Goal: Information Seeking & Learning: Learn about a topic

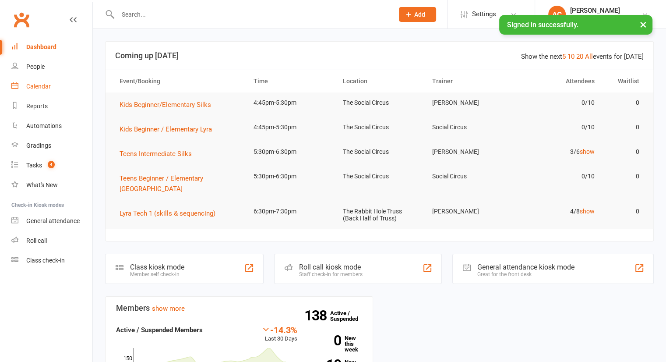
click at [44, 93] on link "Calendar" at bounding box center [51, 87] width 81 height 20
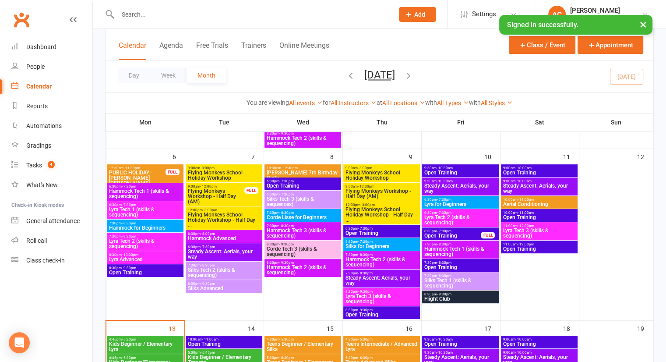
scroll to position [394, 0]
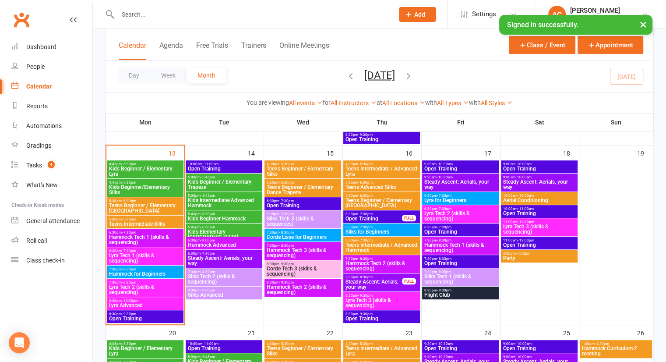
click at [141, 184] on span "Kids Beginner/Elementary Silks" at bounding box center [145, 189] width 73 height 11
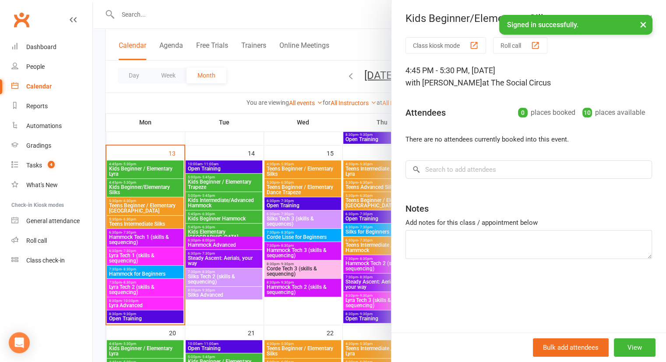
click at [153, 171] on div at bounding box center [379, 181] width 573 height 362
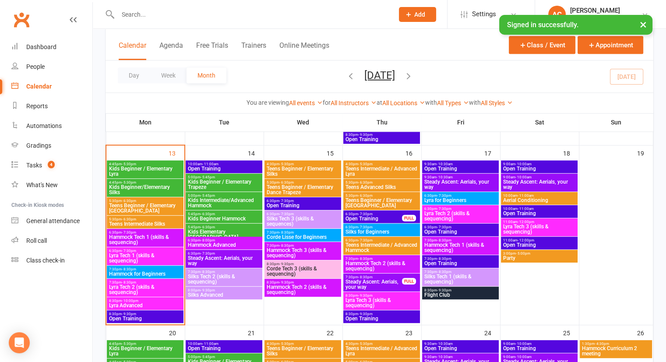
click at [156, 170] on span "Kids Beginner / Elementary Lyra" at bounding box center [145, 171] width 73 height 11
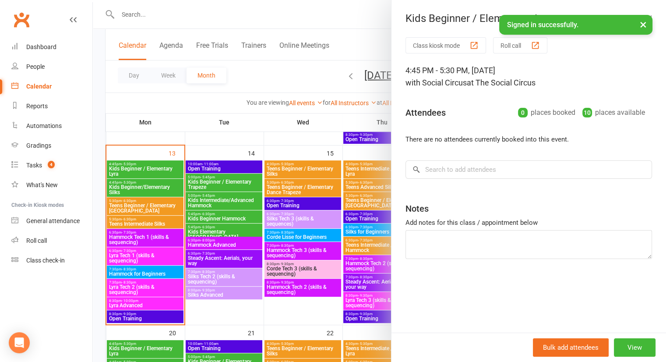
click at [146, 210] on div at bounding box center [379, 181] width 573 height 362
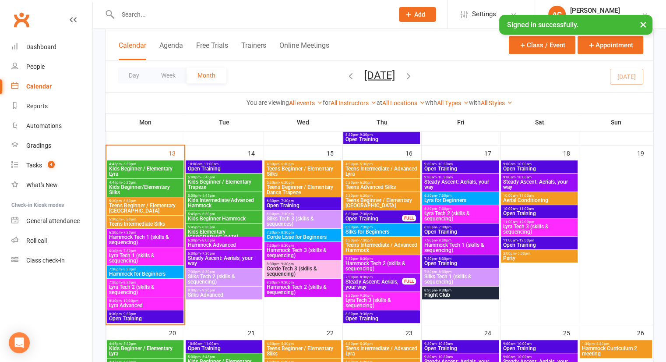
click at [131, 186] on span "Kids Beginner/Elementary Silks" at bounding box center [145, 189] width 73 height 11
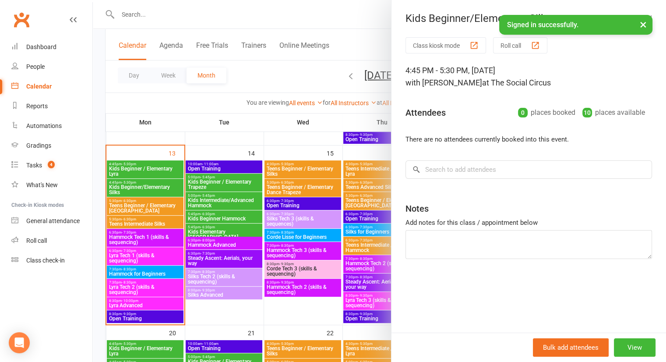
click at [138, 198] on div at bounding box center [379, 181] width 573 height 362
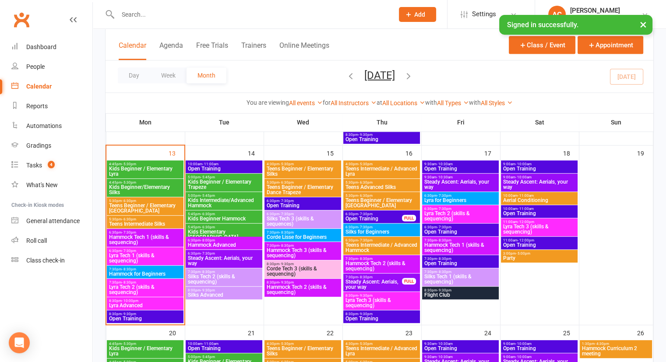
click at [135, 219] on span "- 6:30pm" at bounding box center [129, 219] width 14 height 4
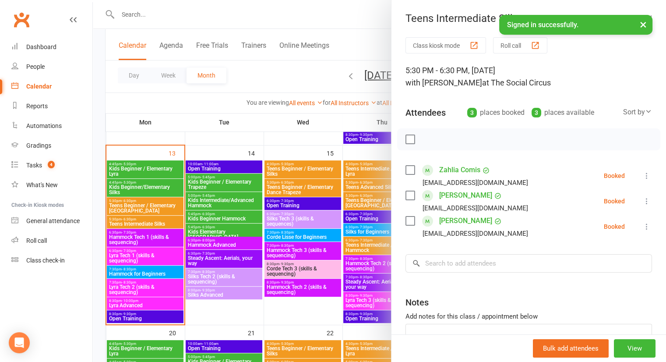
click at [137, 221] on div at bounding box center [379, 181] width 573 height 362
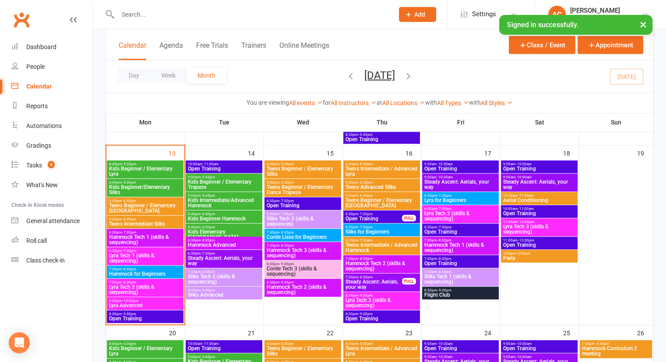
click at [141, 205] on span "Teens Beginner / Elementary [GEOGRAPHIC_DATA]" at bounding box center [145, 208] width 73 height 11
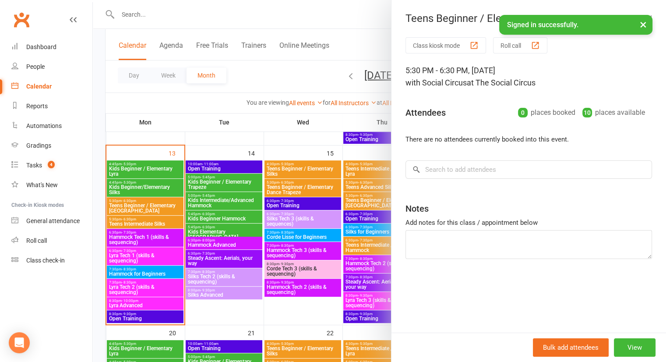
click at [144, 204] on div at bounding box center [379, 181] width 573 height 362
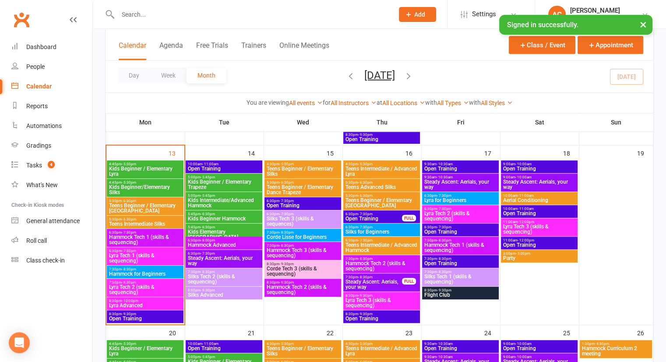
click at [303, 247] on span "Hammock Tech 3 (skills & sequencing)" at bounding box center [302, 252] width 73 height 11
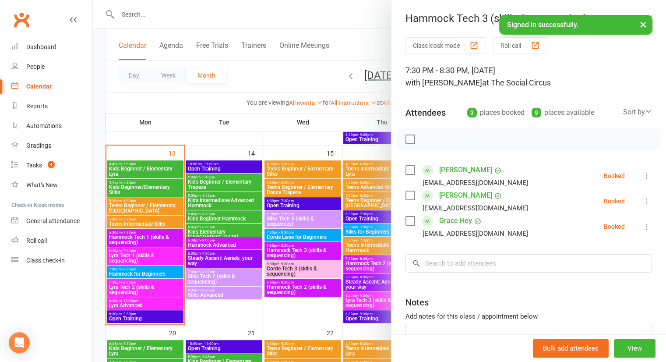
click at [302, 223] on div at bounding box center [379, 181] width 573 height 362
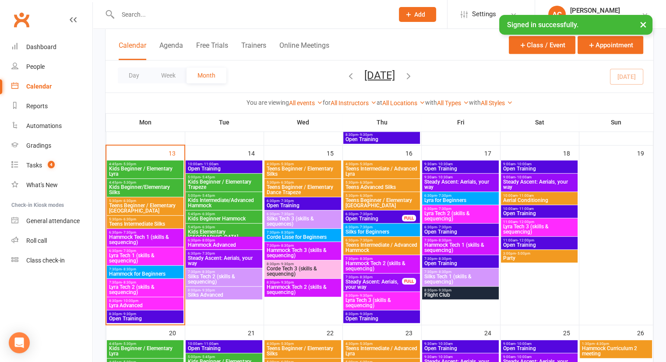
click at [315, 216] on span "Silks Tech 3 (skills & sequences)" at bounding box center [302, 221] width 73 height 11
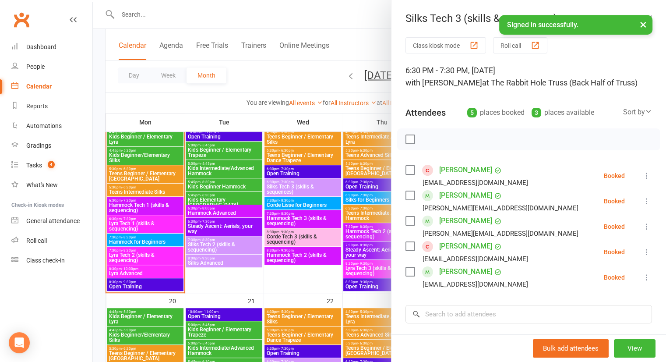
scroll to position [44, 0]
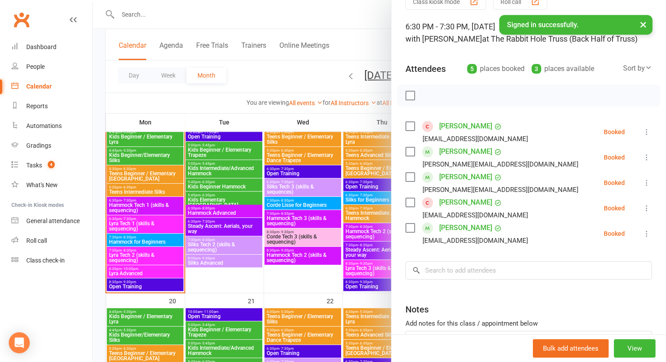
click at [291, 194] on div at bounding box center [379, 181] width 573 height 362
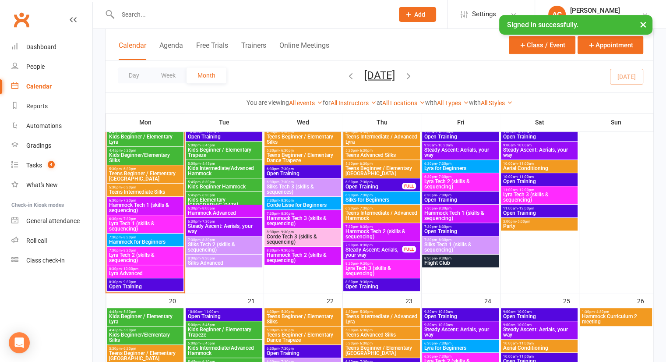
click at [202, 243] on span "Silks Tech 2 (skills & sequencing)" at bounding box center [223, 247] width 73 height 11
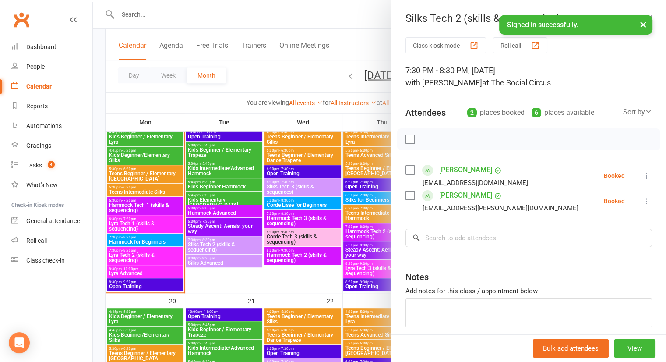
click at [262, 190] on div at bounding box center [379, 181] width 573 height 362
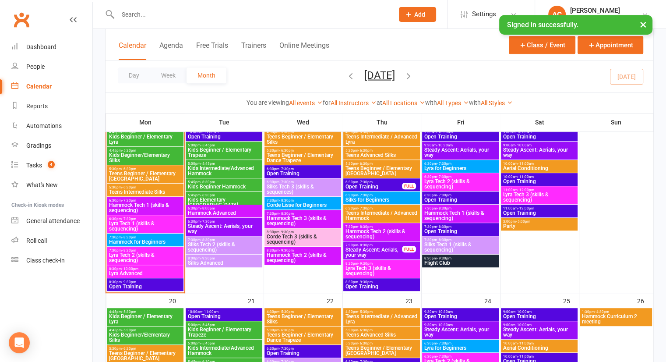
scroll to position [339, 0]
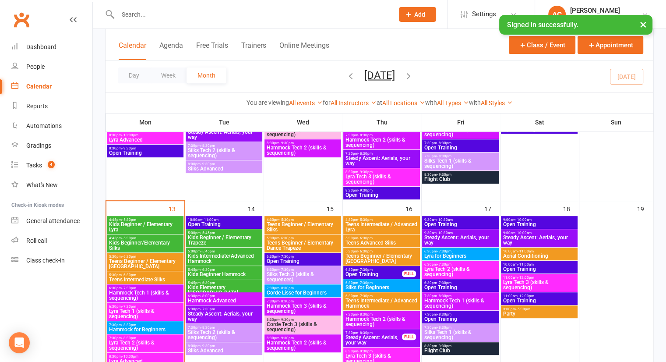
click at [230, 154] on span "Silks Tech 2 (skills & sequencing)" at bounding box center [223, 153] width 73 height 11
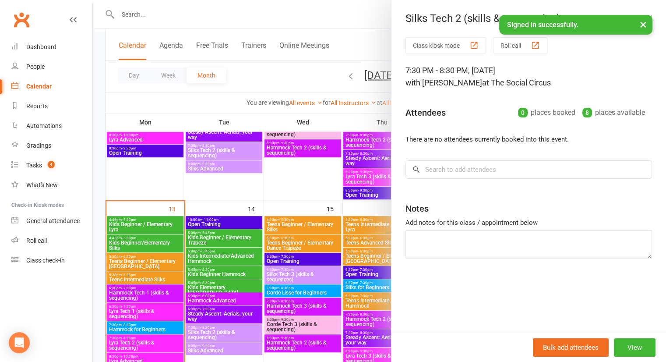
click at [244, 173] on div at bounding box center [379, 181] width 573 height 362
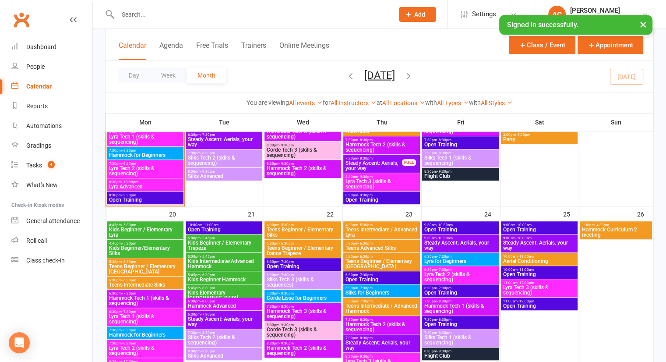
scroll to position [514, 0]
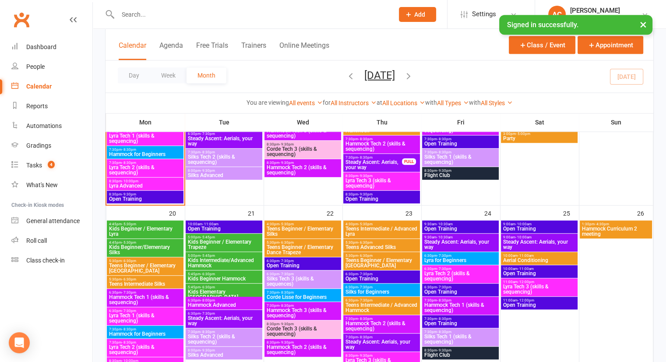
click at [215, 335] on span "Silks Tech 2 (skills & sequencing)" at bounding box center [223, 339] width 73 height 11
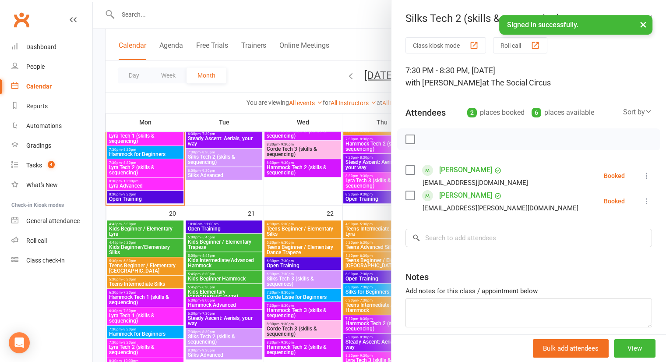
click at [198, 280] on div at bounding box center [379, 181] width 573 height 362
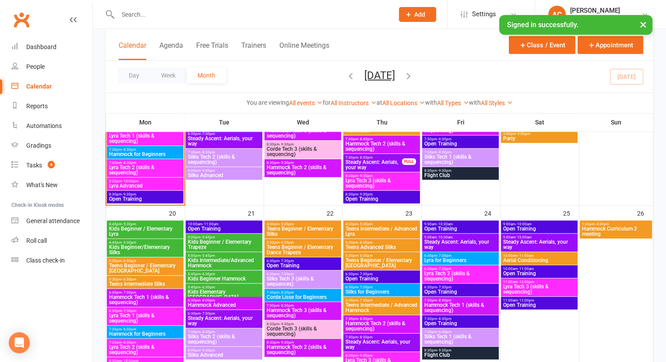
click at [280, 280] on span "Silks Tech 3 (skills & sequences)" at bounding box center [302, 281] width 73 height 11
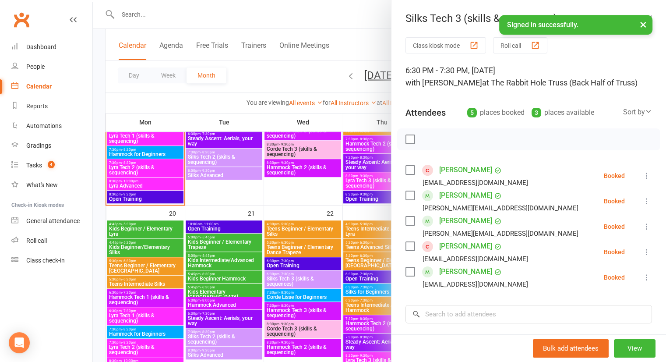
click at [320, 220] on div at bounding box center [379, 181] width 573 height 362
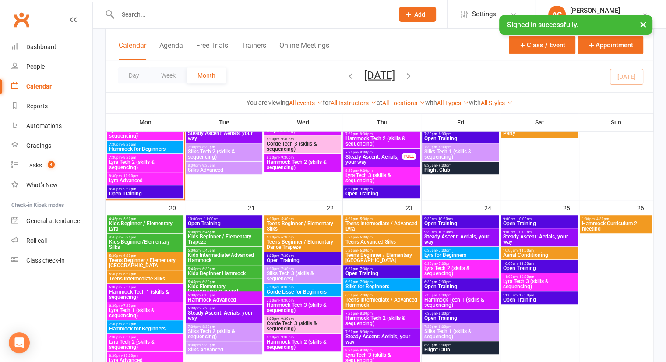
scroll to position [607, 0]
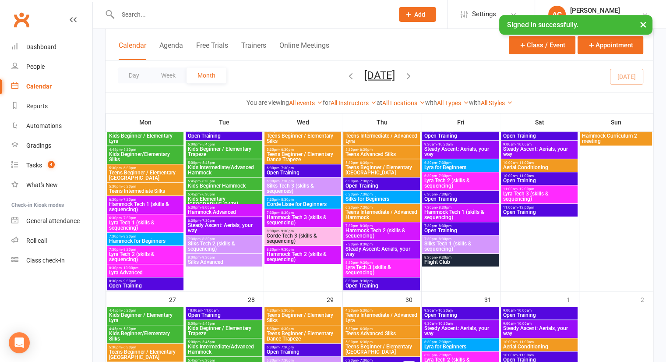
click at [141, 148] on span "4:45pm - 5:30pm" at bounding box center [145, 150] width 73 height 4
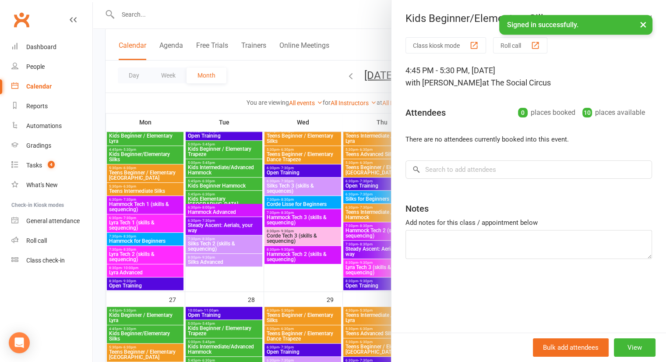
click at [221, 188] on div at bounding box center [379, 181] width 573 height 362
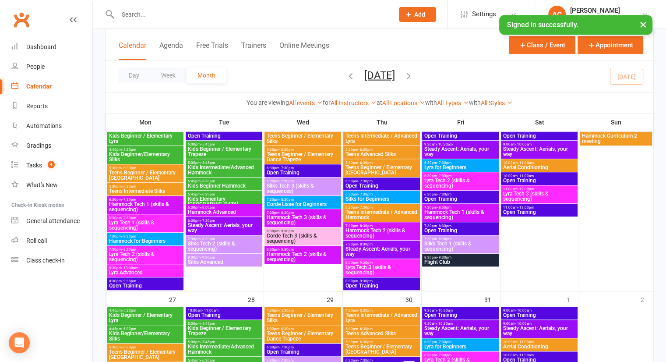
click at [136, 188] on span "Teens Intermediate Silks" at bounding box center [145, 190] width 73 height 5
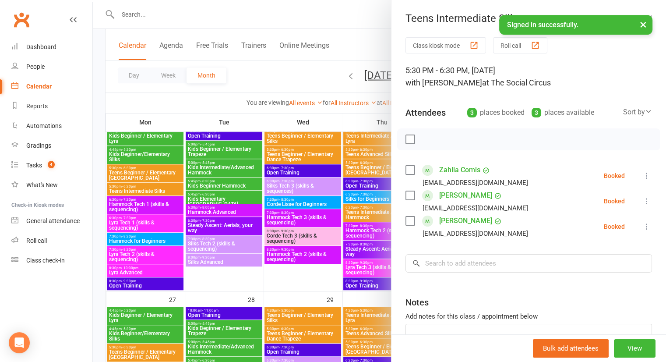
click at [151, 188] on div at bounding box center [379, 181] width 573 height 362
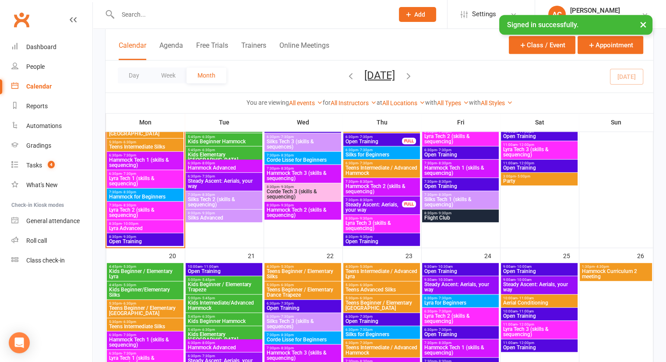
scroll to position [401, 0]
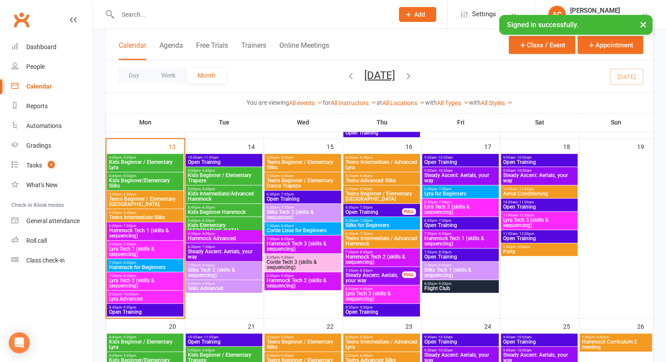
click at [141, 183] on span "Kids Beginner/Elementary Silks" at bounding box center [145, 183] width 73 height 11
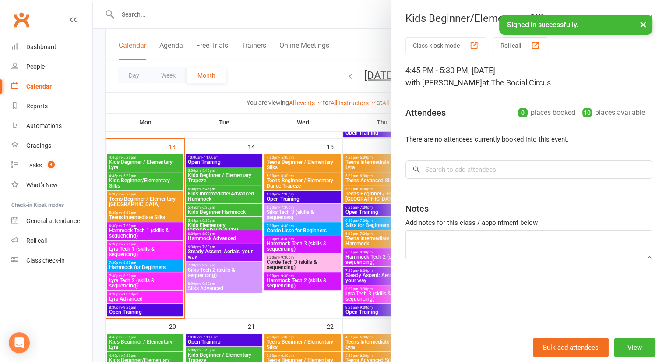
click at [343, 30] on div at bounding box center [379, 181] width 573 height 362
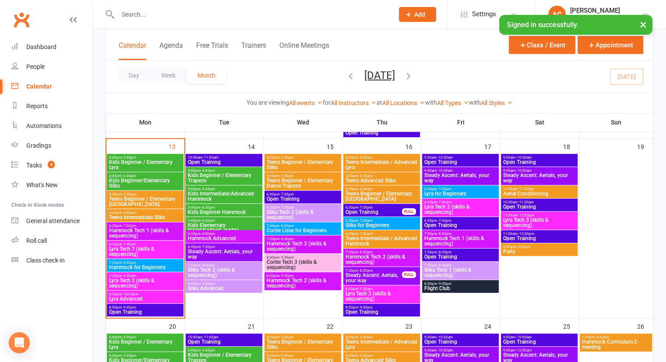
click at [150, 216] on span "Teens Intermediate Silks" at bounding box center [145, 217] width 73 height 5
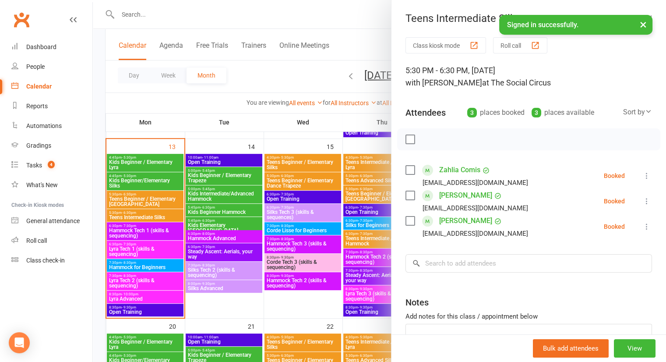
click at [356, 18] on div at bounding box center [379, 181] width 573 height 362
